Goal: Task Accomplishment & Management: Manage account settings

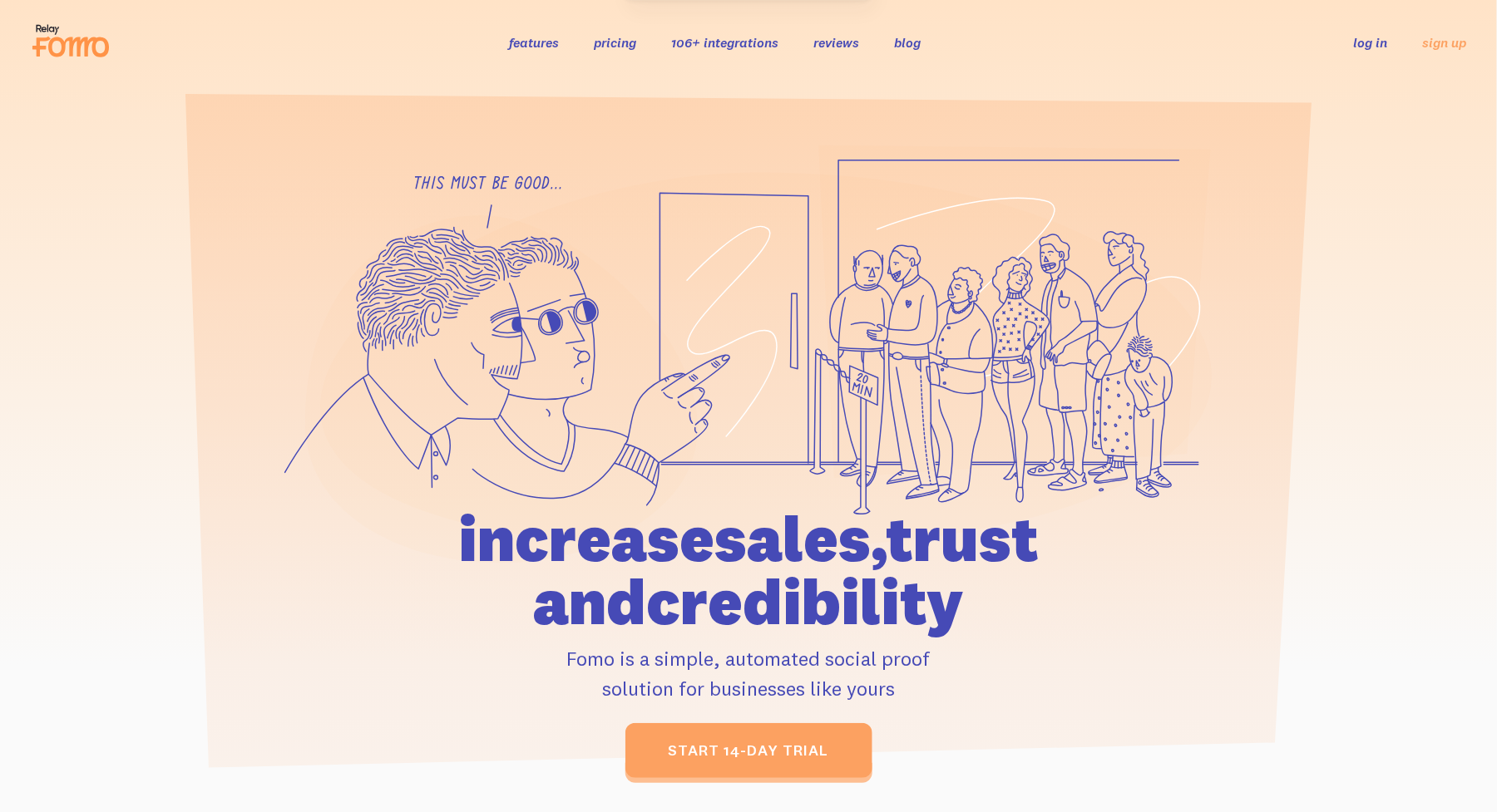
click at [1386, 45] on link "log in" at bounding box center [1371, 42] width 34 height 17
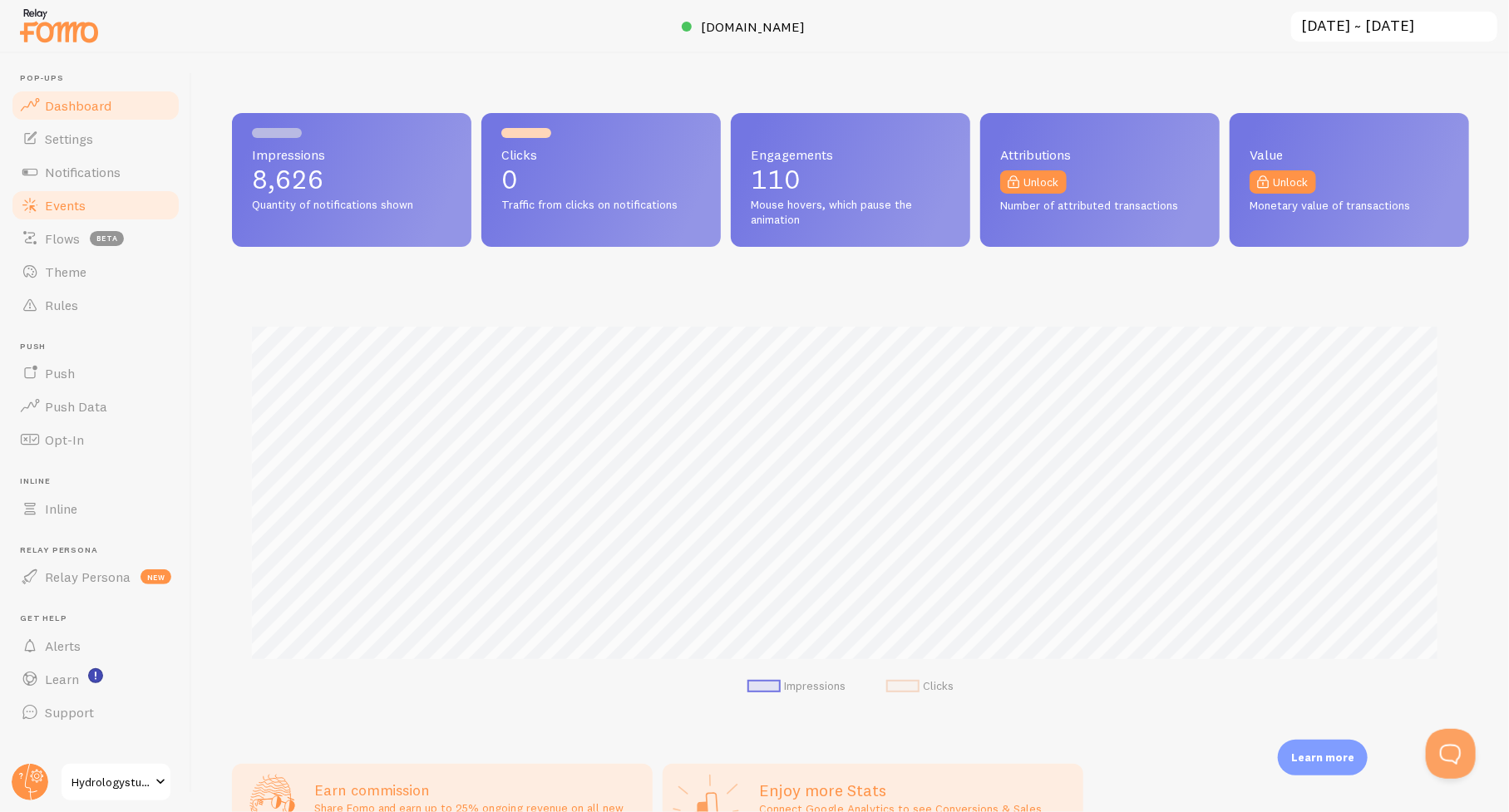
click at [58, 210] on span "Events" at bounding box center [66, 204] width 41 height 17
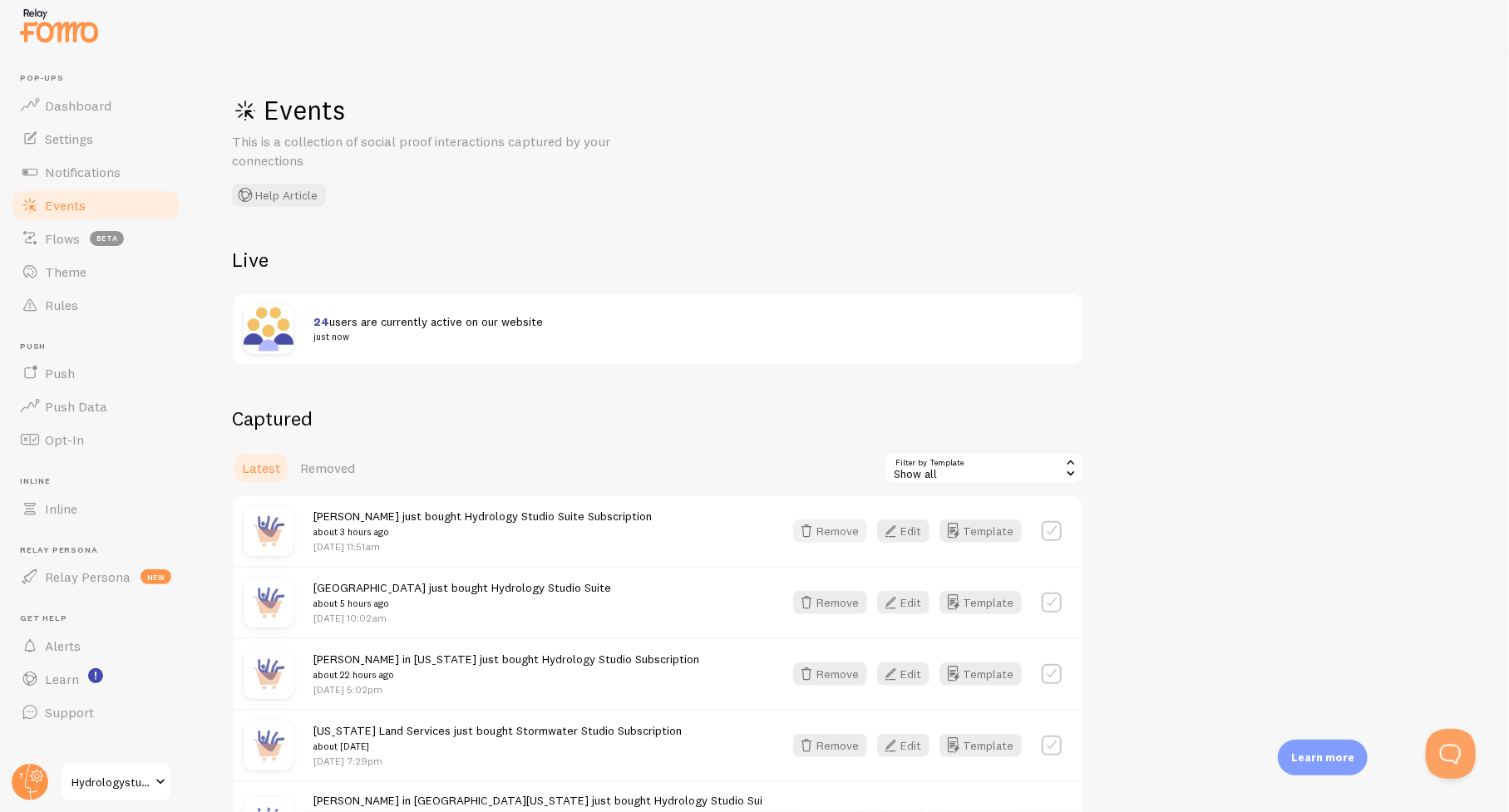
click at [829, 531] on button "Remove" at bounding box center [831, 531] width 74 height 23
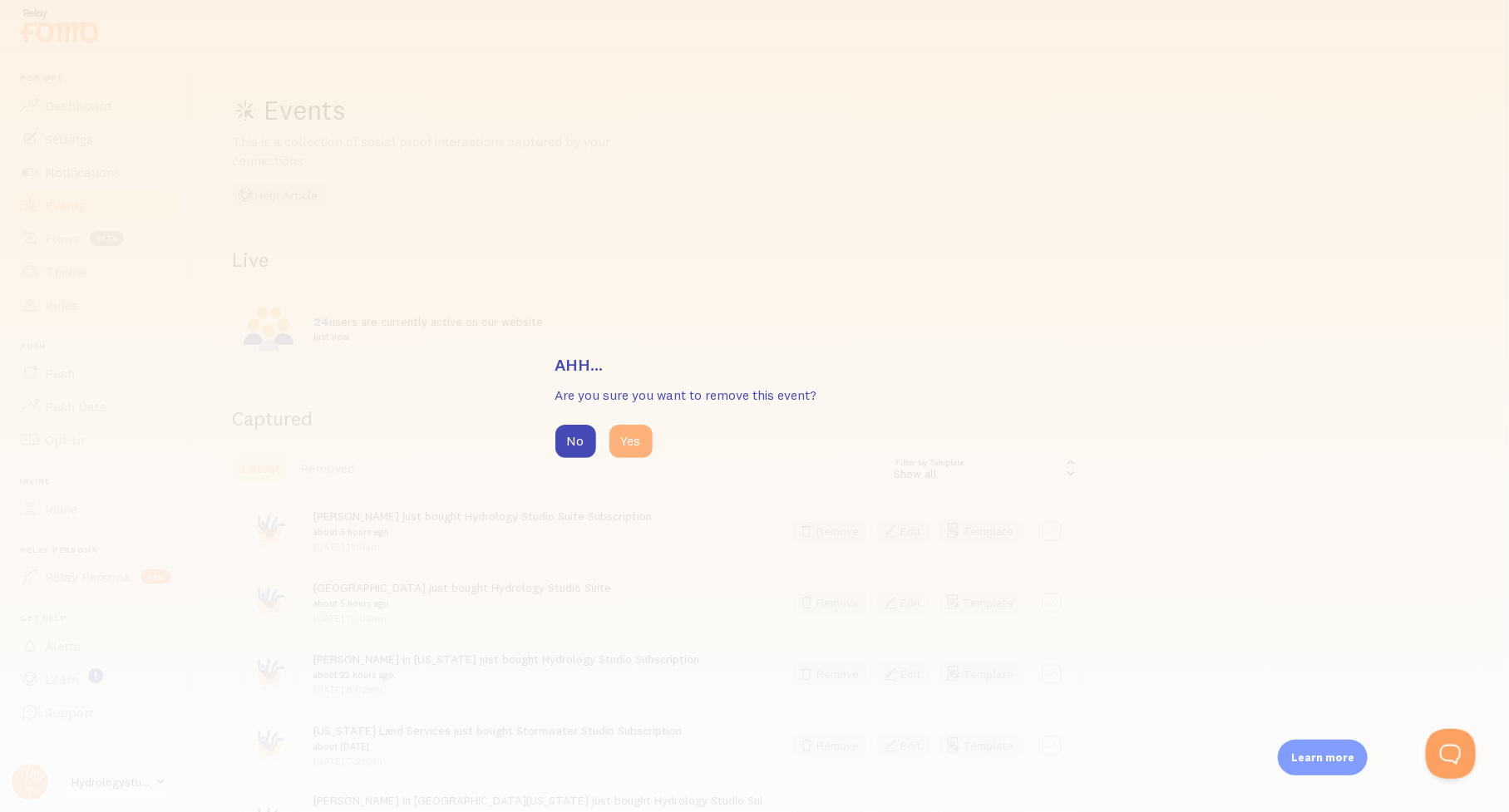
click at [631, 442] on button "Yes" at bounding box center [631, 441] width 43 height 33
